Goal: Information Seeking & Learning: Check status

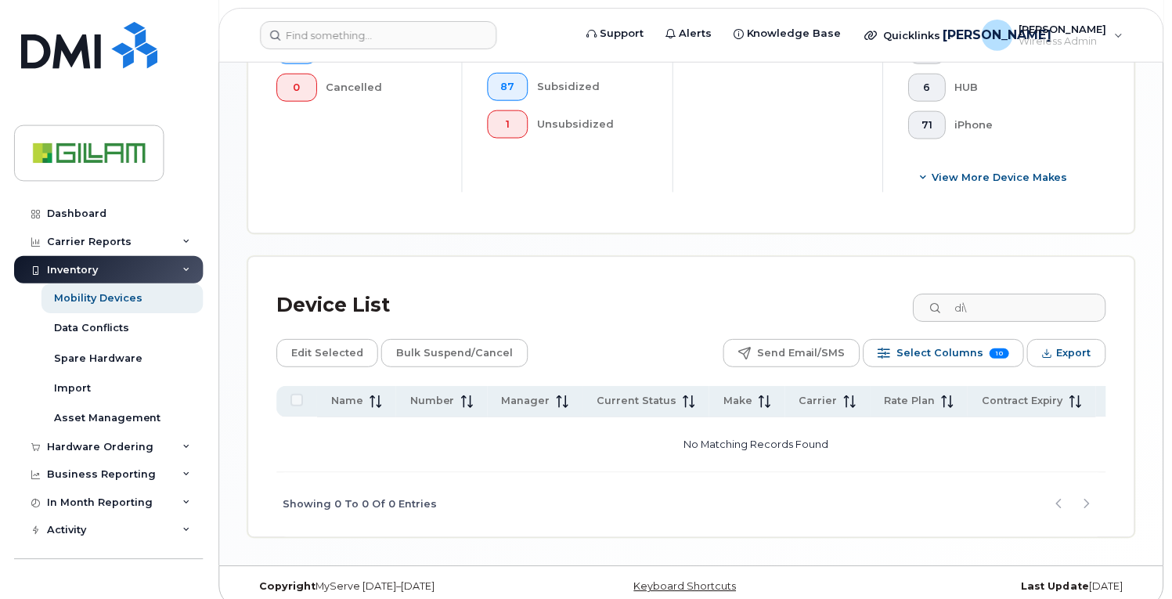
scroll to position [600, 0]
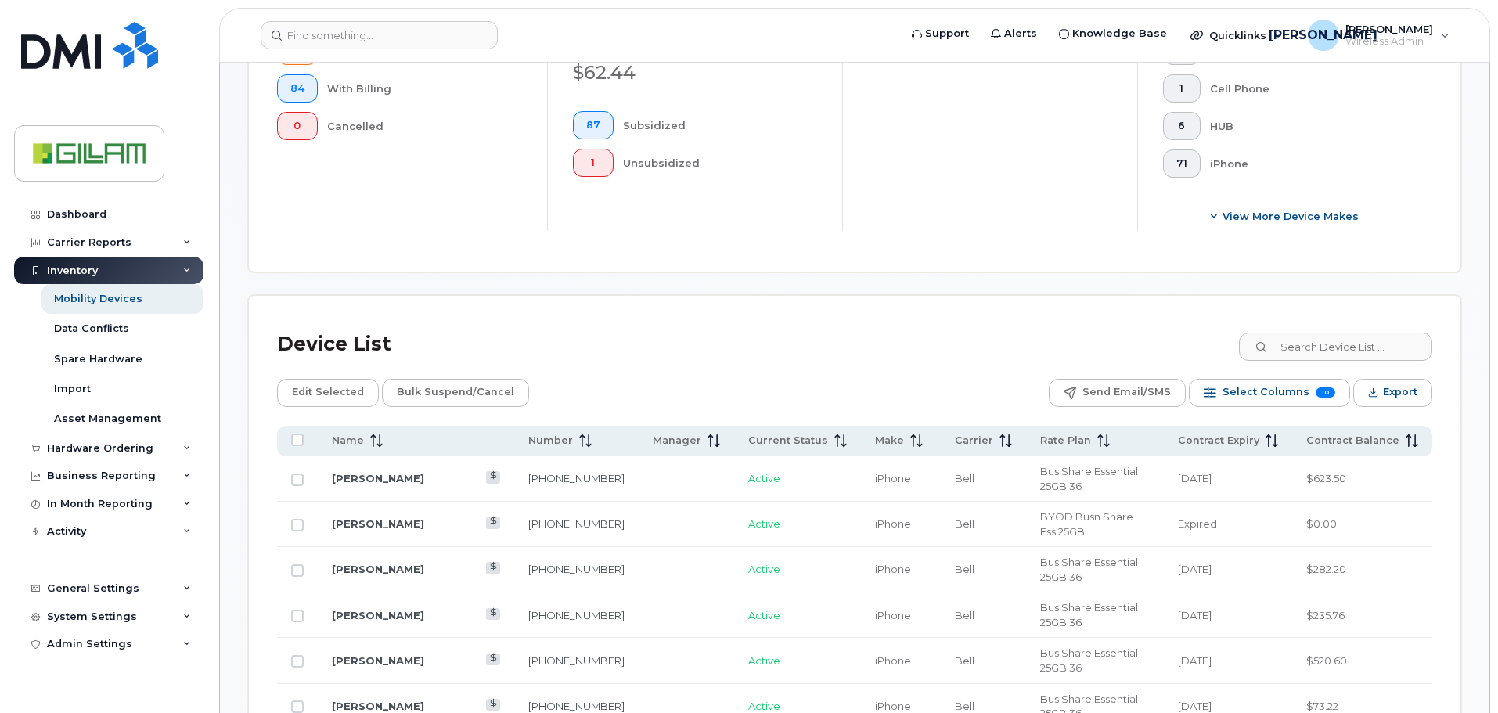
scroll to position [626, 0]
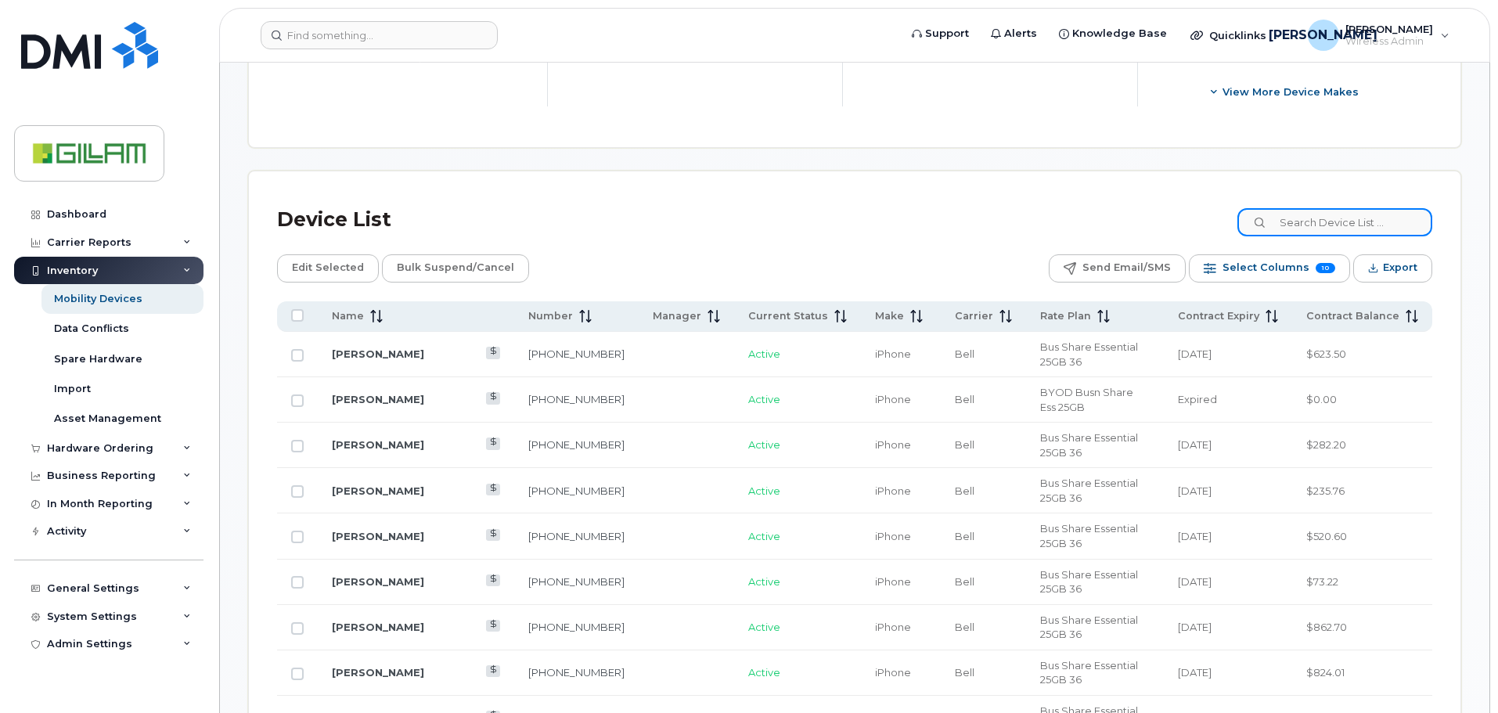
drag, startPoint x: 1323, startPoint y: 227, endPoint x: 1321, endPoint y: 216, distance: 11.1
click at [1171, 225] on input at bounding box center [1334, 222] width 195 height 28
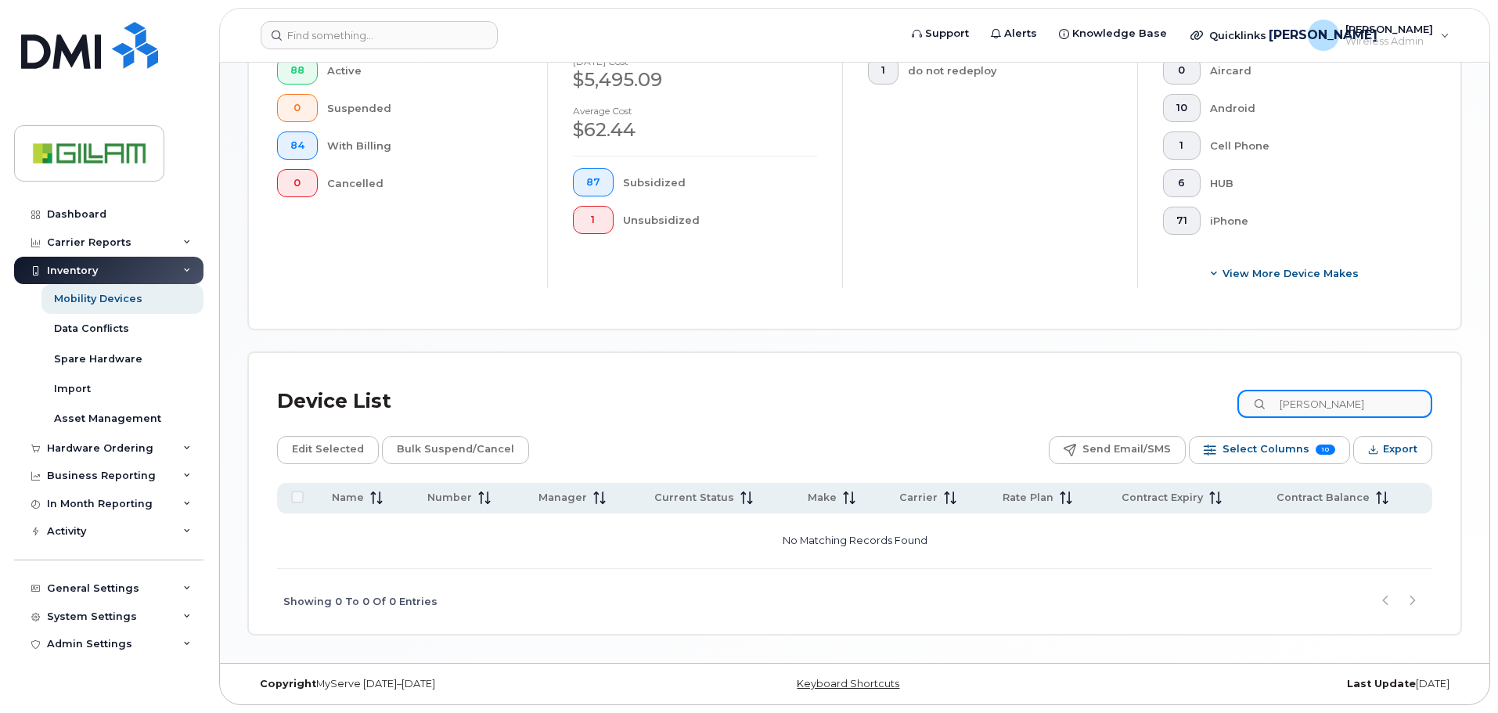
drag, startPoint x: 1331, startPoint y: 405, endPoint x: 1080, endPoint y: 414, distance: 251.4
click at [1100, 409] on div "Device List dian" at bounding box center [854, 401] width 1155 height 41
type input "di"
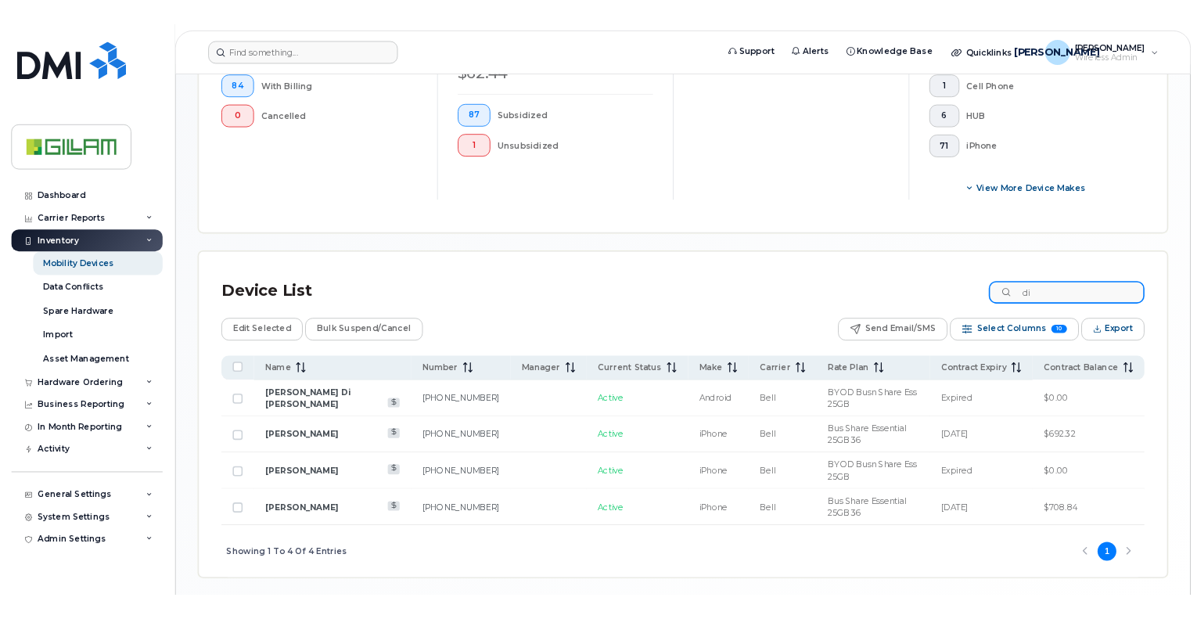
scroll to position [513, 0]
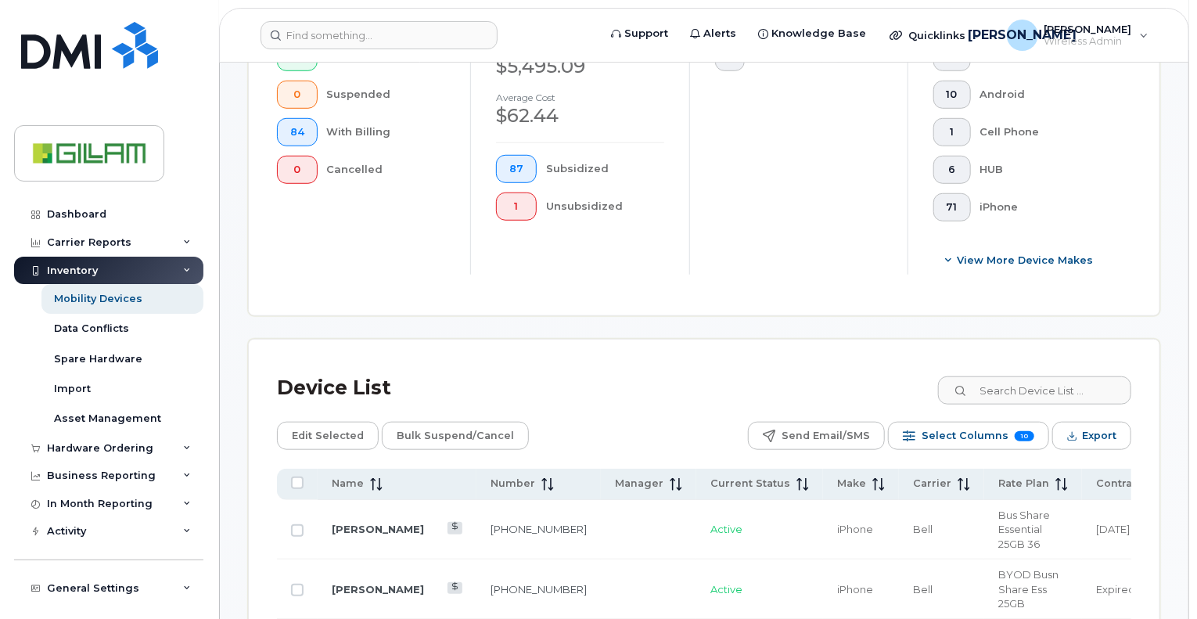
scroll to position [548, 0]
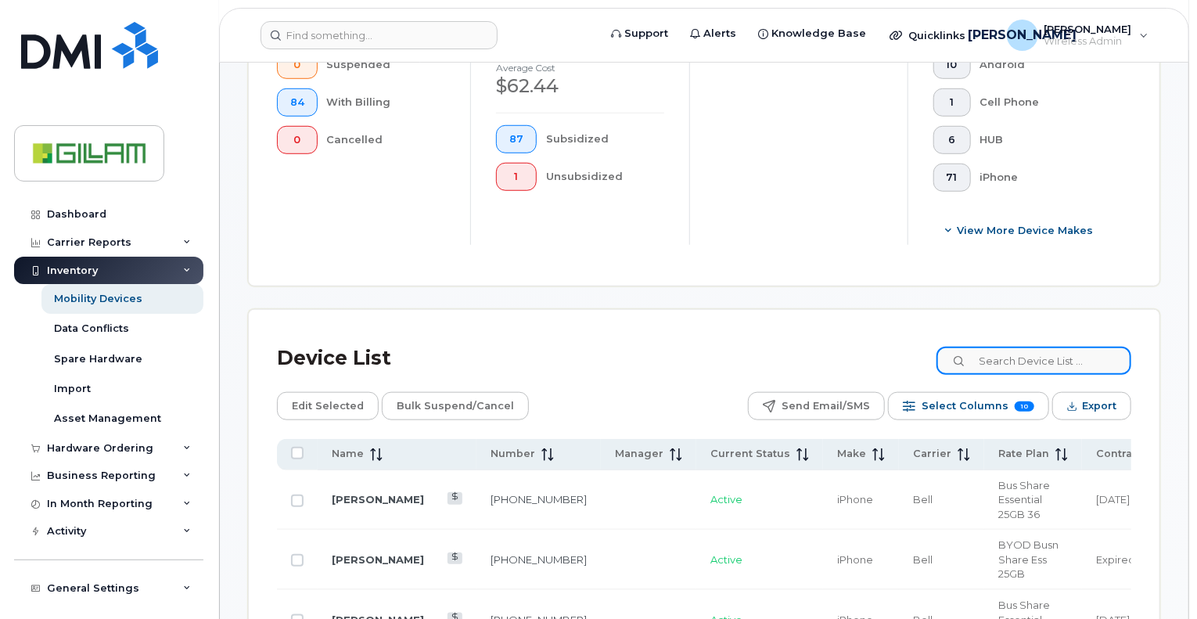
click at [1038, 358] on input at bounding box center [1034, 361] width 195 height 28
type input "3076"
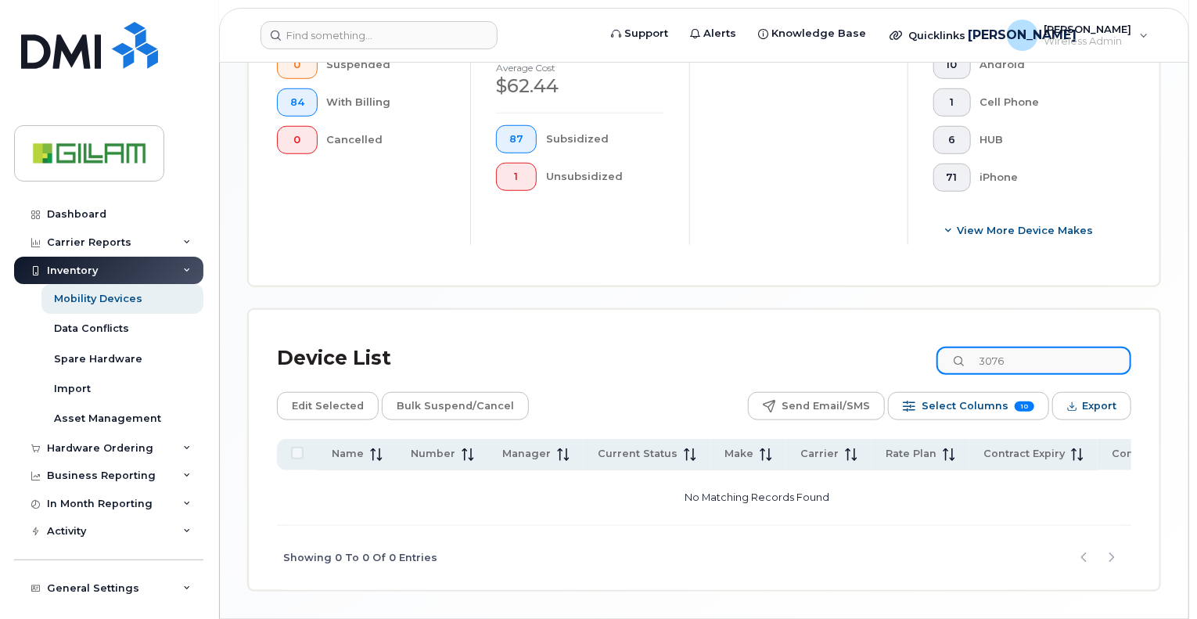
drag, startPoint x: 1028, startPoint y: 359, endPoint x: 683, endPoint y: 340, distance: 345.7
click at [702, 344] on div "Device List 3076" at bounding box center [704, 358] width 855 height 41
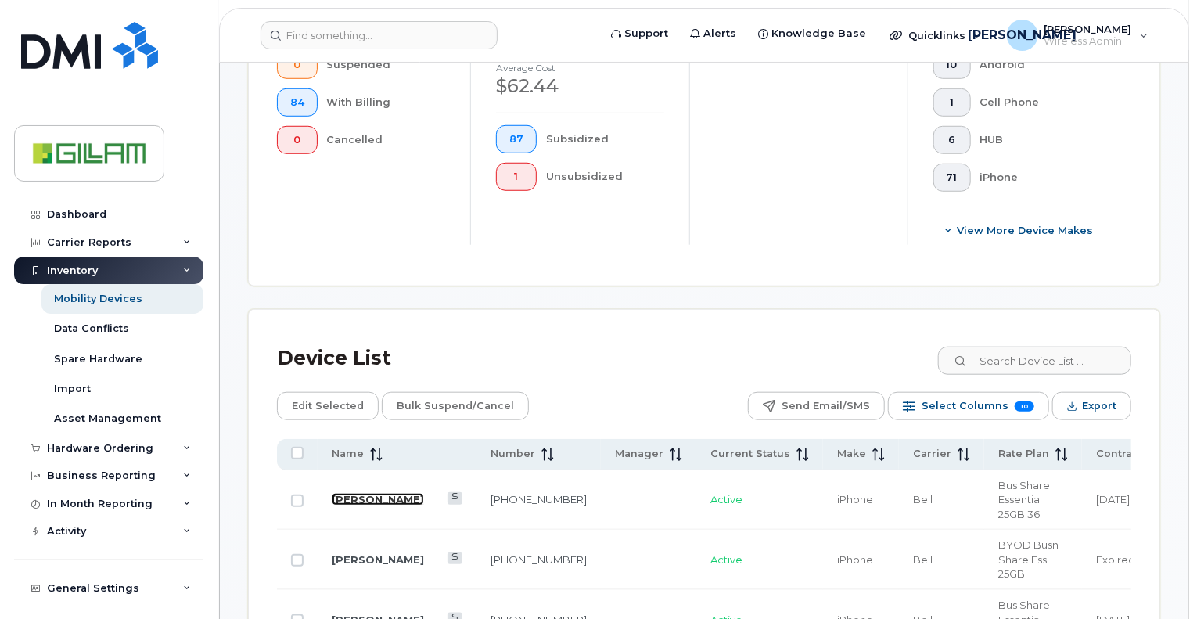
click at [357, 493] on link "[PERSON_NAME]" at bounding box center [378, 499] width 92 height 13
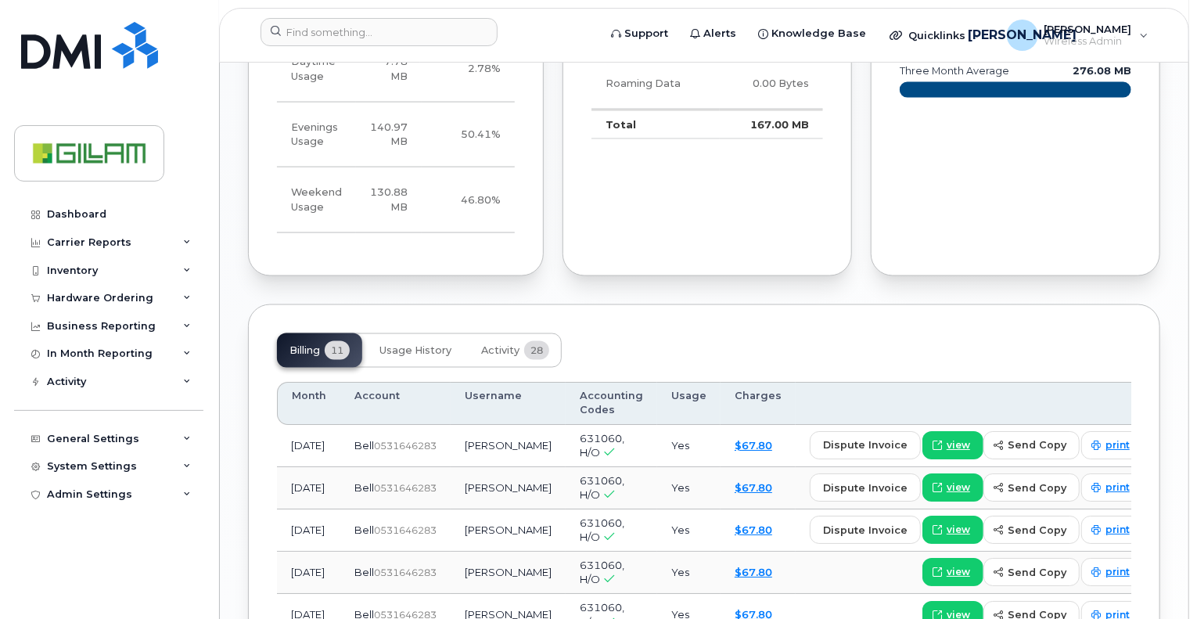
scroll to position [1174, 0]
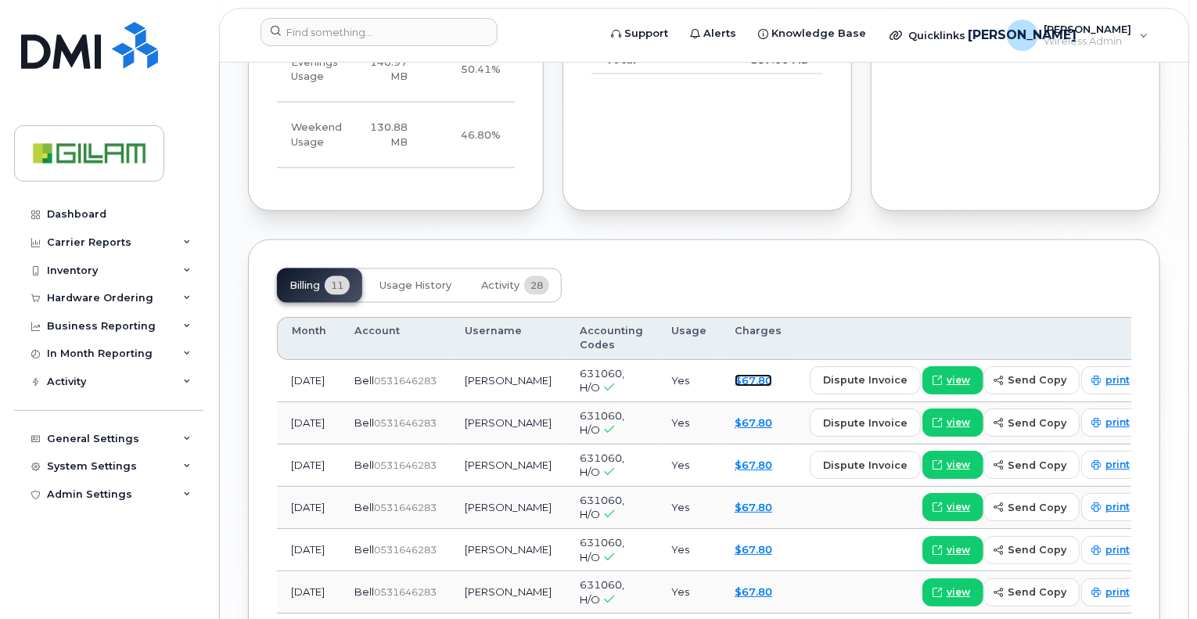
click at [745, 387] on link "$67.80" at bounding box center [754, 380] width 38 height 13
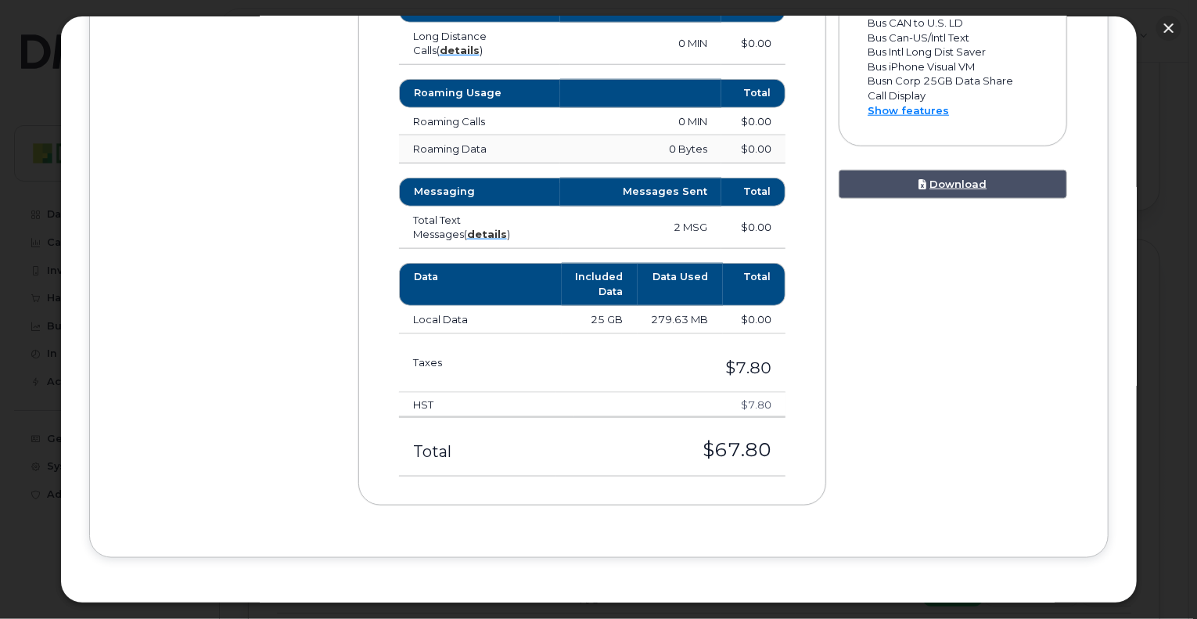
scroll to position [825, 0]
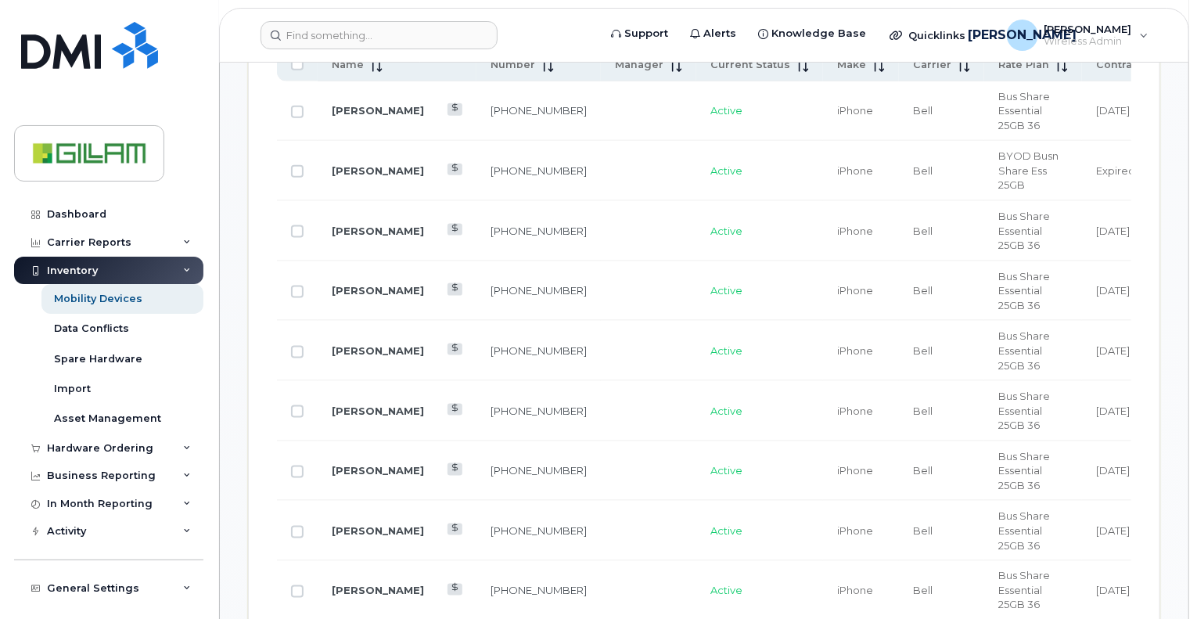
scroll to position [939, 0]
